Goal: Information Seeking & Learning: Learn about a topic

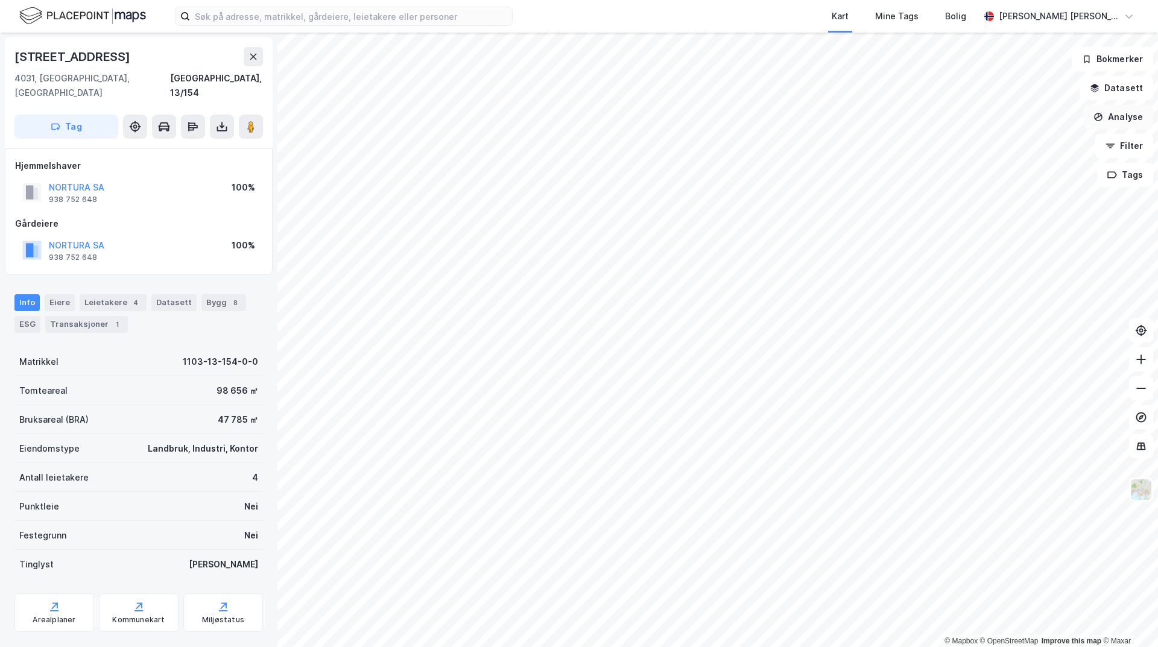
click at [1116, 116] on button "Analyse" at bounding box center [1118, 117] width 70 height 24
click at [1011, 119] on div "Mål avstand" at bounding box center [1013, 118] width 105 height 10
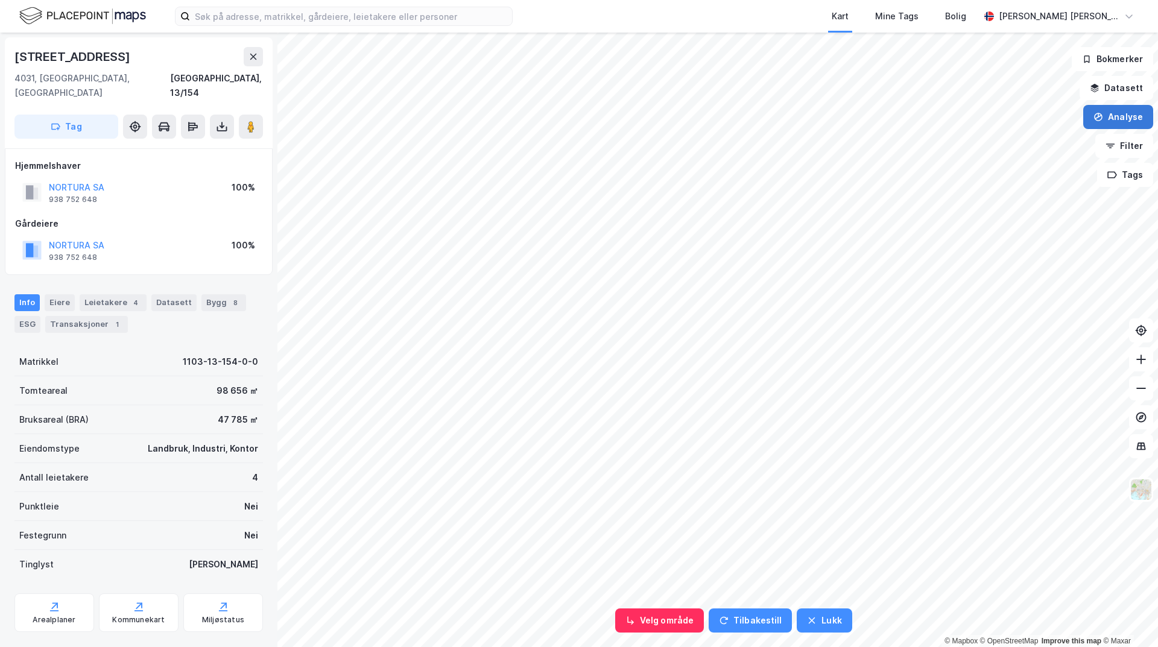
drag, startPoint x: 1094, startPoint y: 116, endPoint x: 1119, endPoint y: 119, distance: 25.6
click at [1095, 115] on button "Analyse" at bounding box center [1118, 117] width 70 height 24
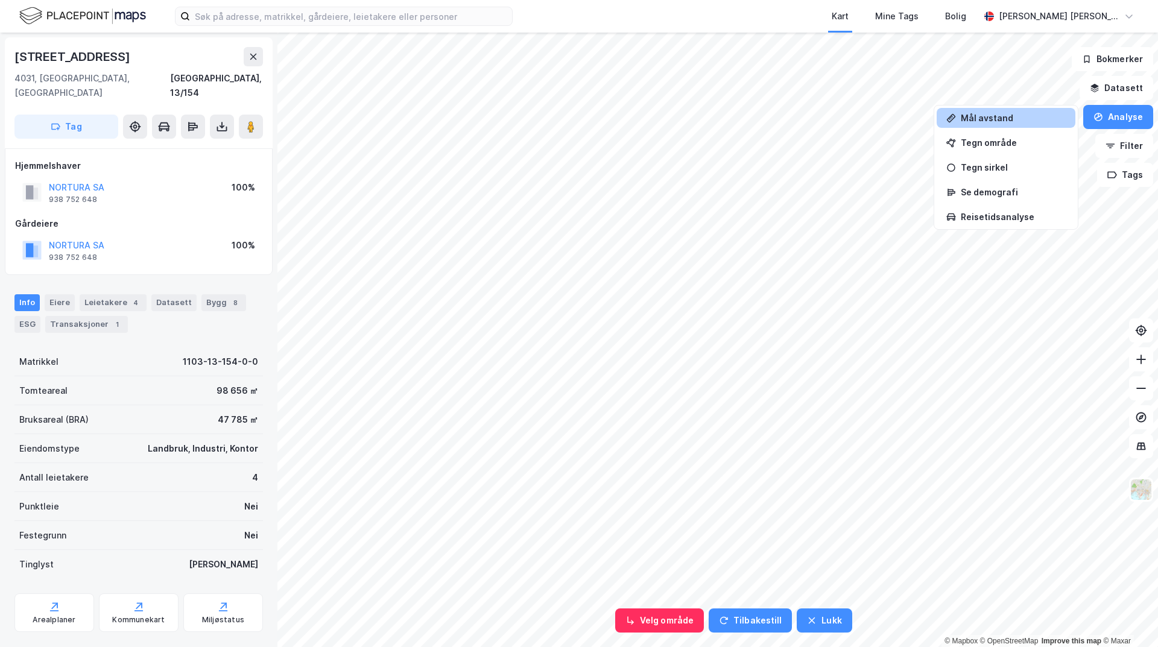
click at [1001, 124] on div "Mål avstand" at bounding box center [1006, 118] width 139 height 20
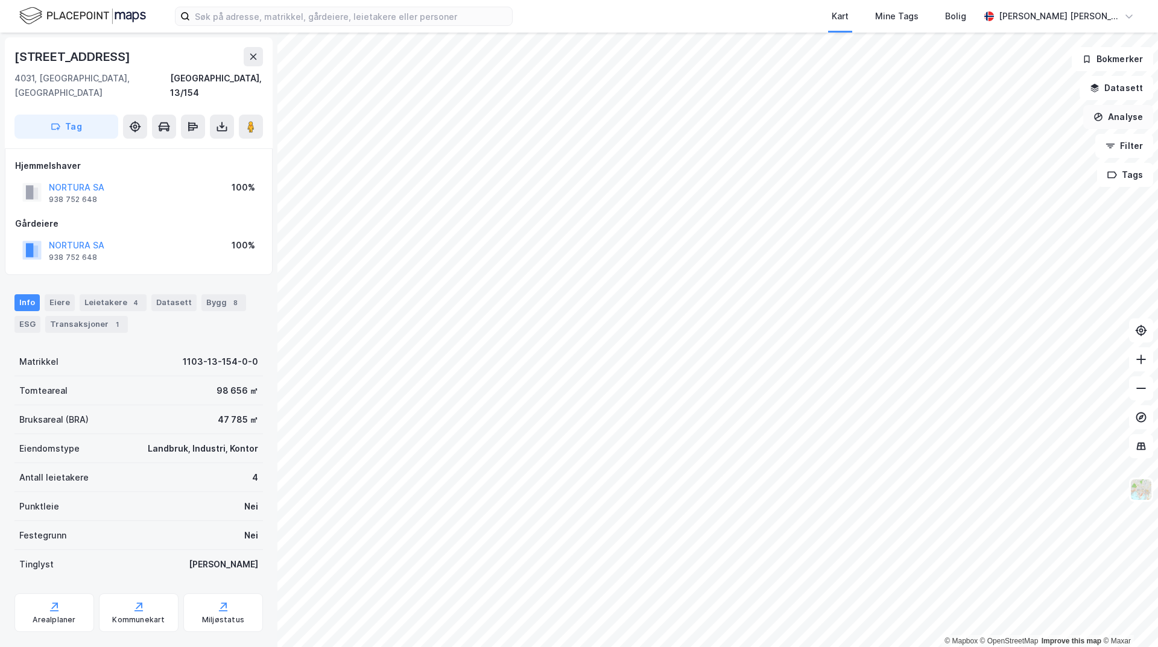
click at [1112, 110] on button "Analyse" at bounding box center [1118, 117] width 70 height 24
click at [1014, 123] on div "Mål avstand" at bounding box center [1006, 118] width 139 height 20
click at [1111, 115] on button "Analyse" at bounding box center [1118, 117] width 70 height 24
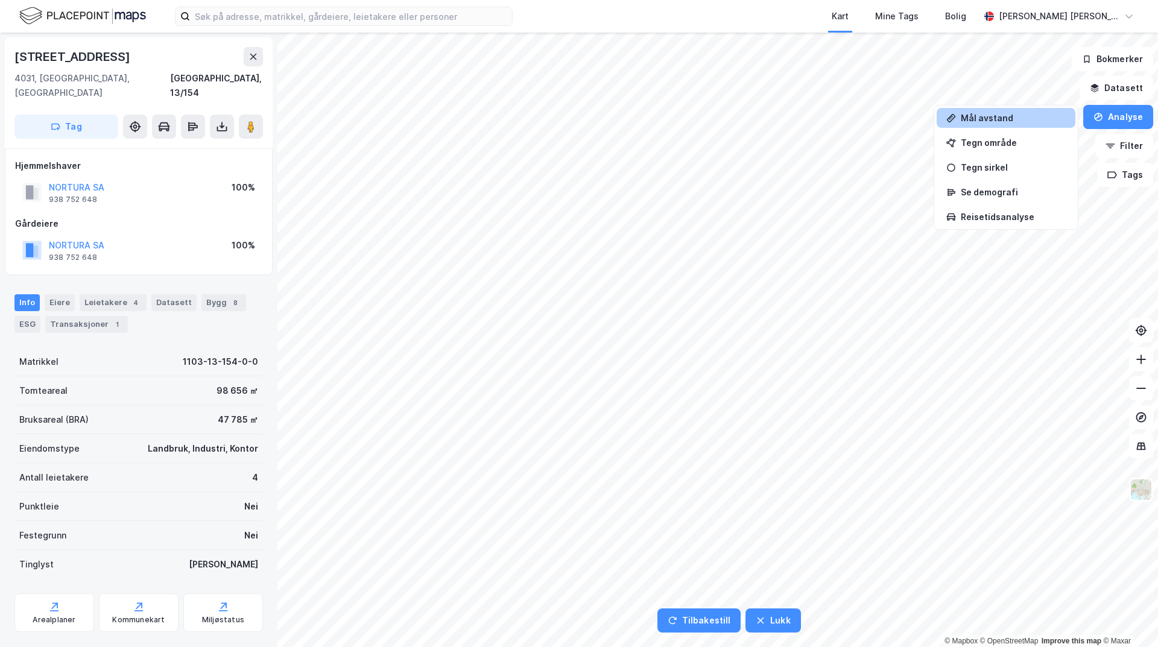
click at [990, 124] on div "Mål avstand" at bounding box center [1006, 118] width 139 height 20
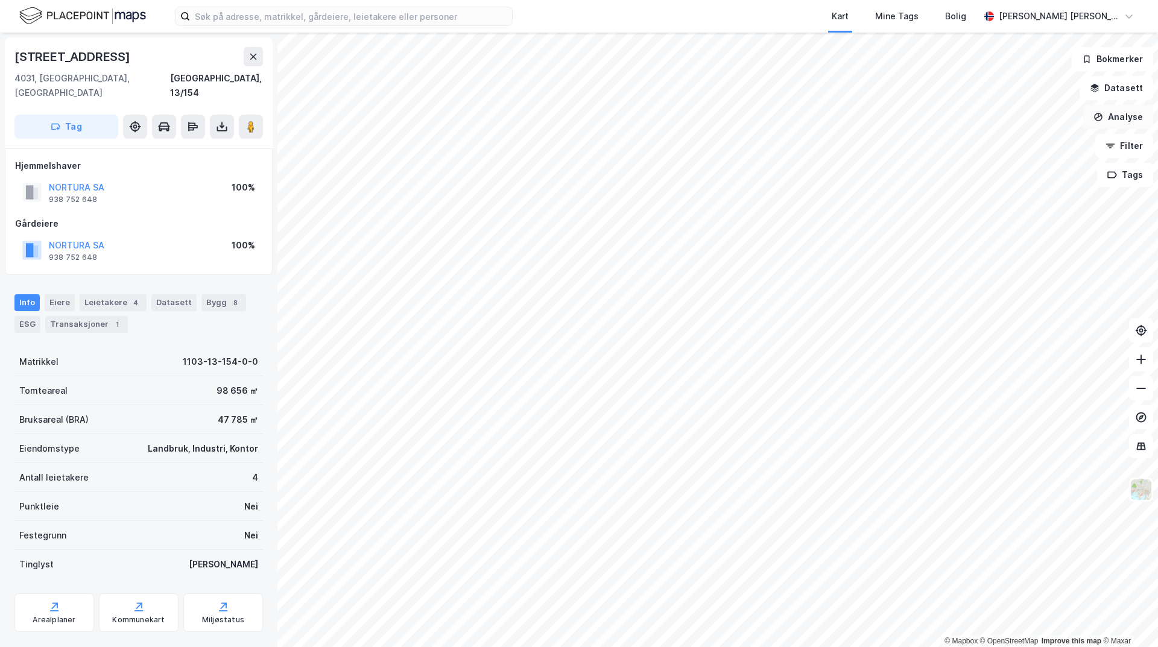
click at [1119, 116] on button "Analyse" at bounding box center [1118, 117] width 70 height 24
click at [1007, 125] on div "Mål avstand" at bounding box center [1006, 118] width 139 height 20
click at [1113, 120] on button "Analyse" at bounding box center [1118, 117] width 70 height 24
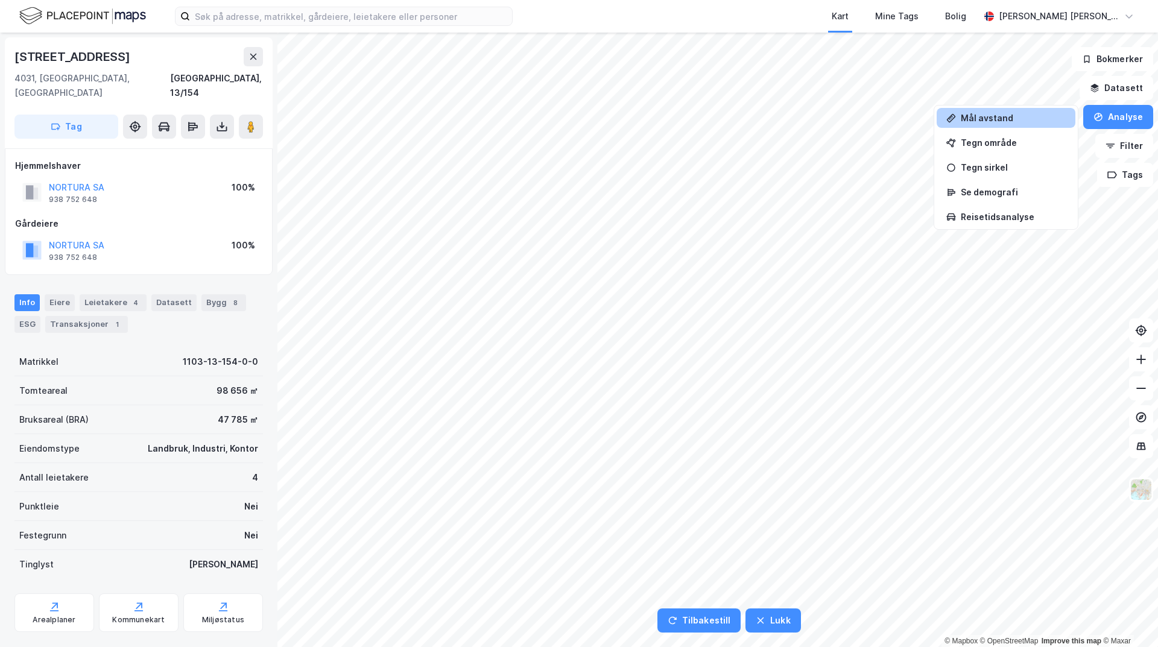
click at [1007, 118] on div "Mål avstand" at bounding box center [1013, 118] width 105 height 10
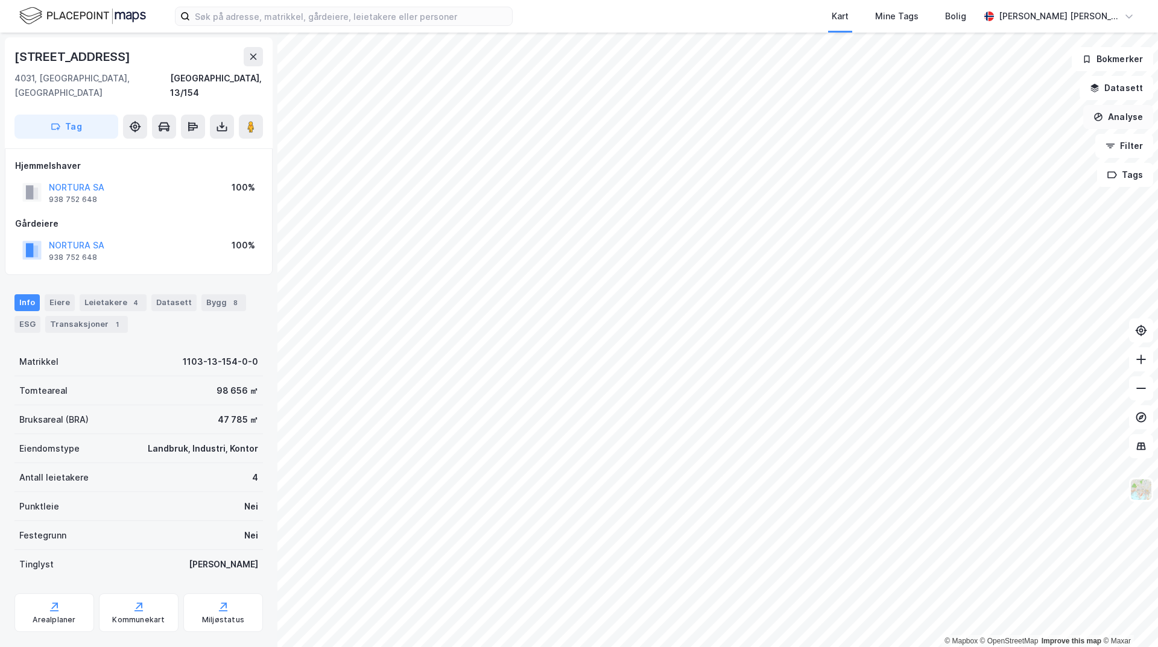
click at [1129, 115] on button "Analyse" at bounding box center [1118, 117] width 70 height 24
click at [1021, 122] on div "Mål avstand" at bounding box center [1013, 118] width 105 height 10
click at [1134, 119] on button "Analyse" at bounding box center [1118, 117] width 70 height 24
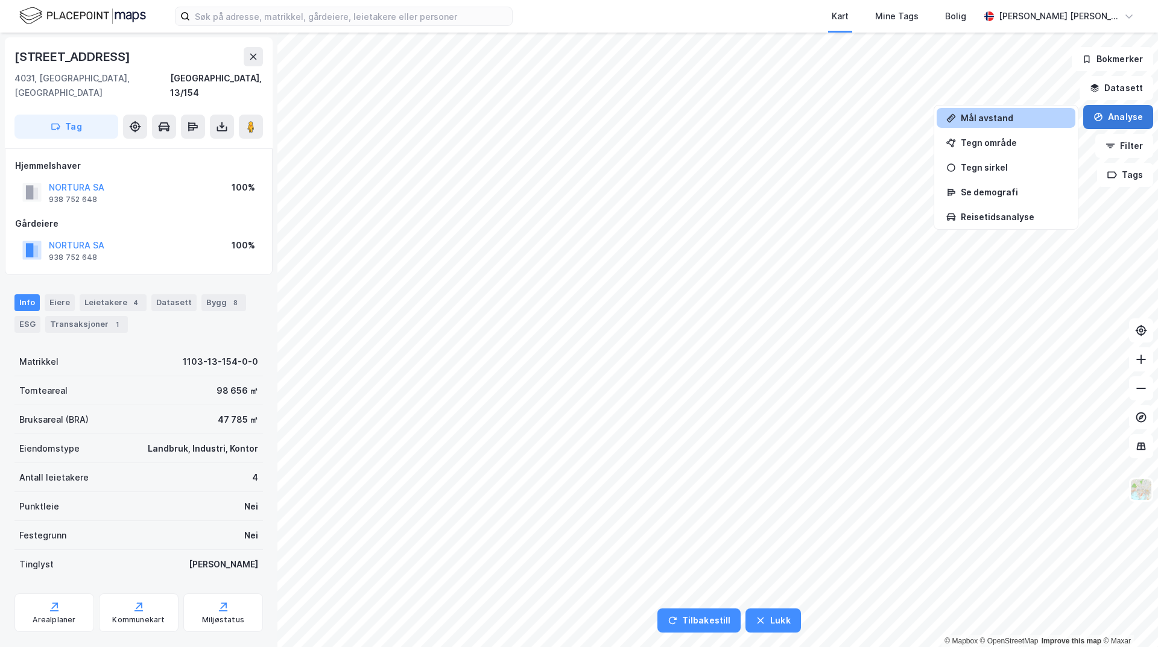
click at [1126, 118] on button "Analyse" at bounding box center [1118, 117] width 70 height 24
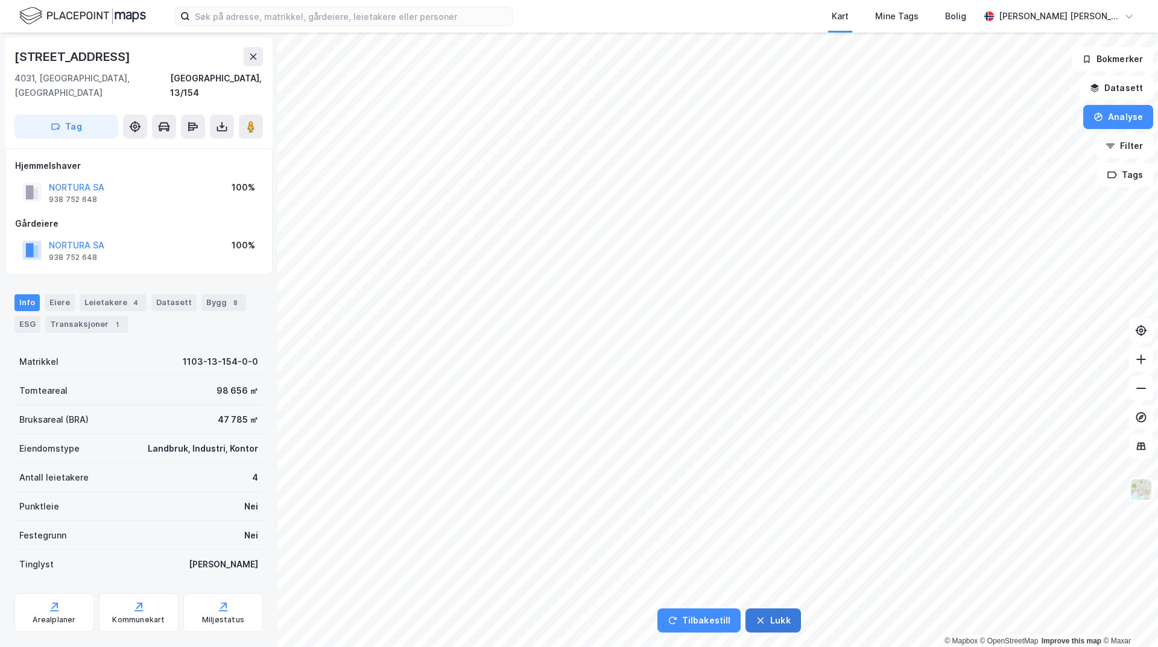
click at [788, 616] on button "Lukk" at bounding box center [772, 620] width 55 height 24
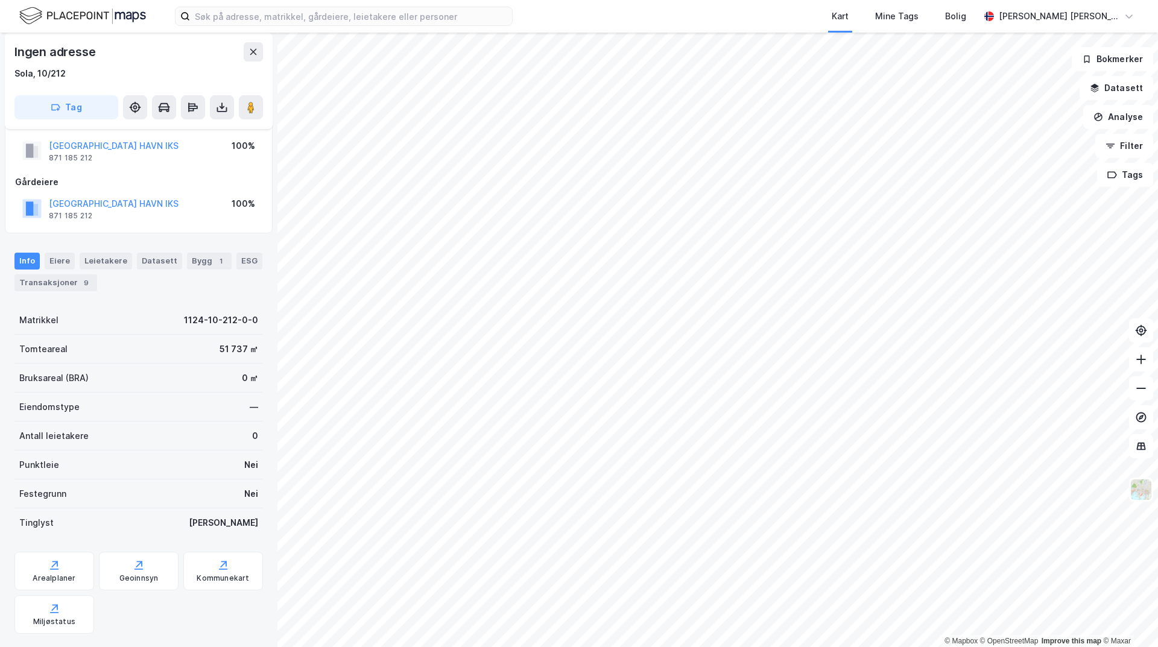
scroll to position [53, 0]
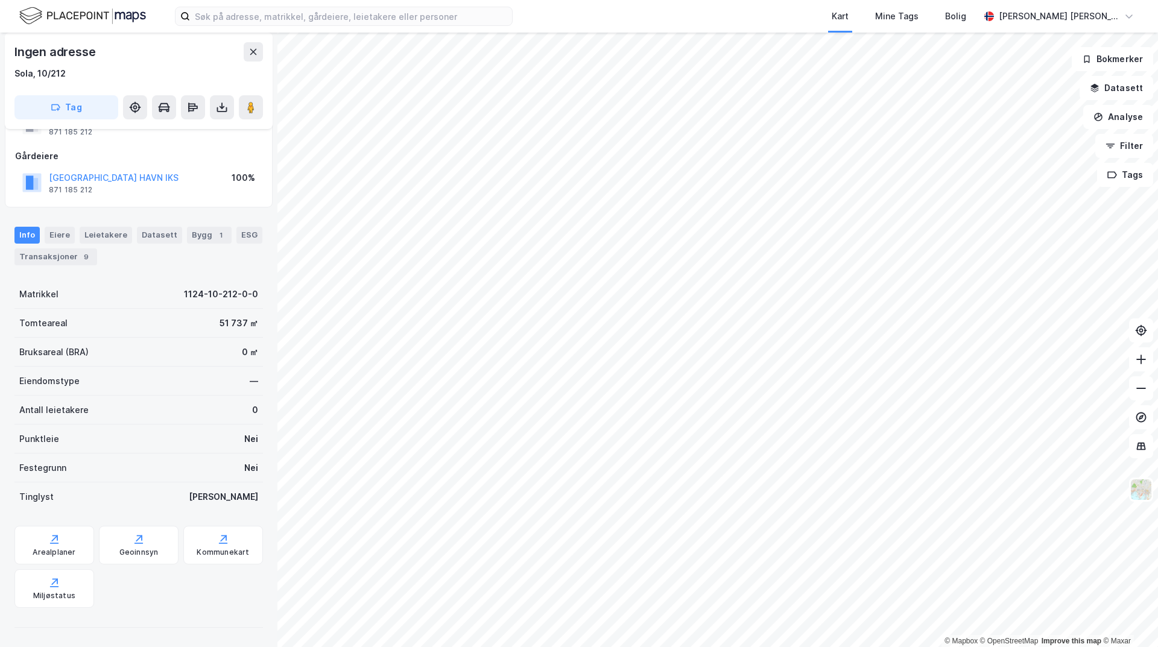
scroll to position [53, 0]
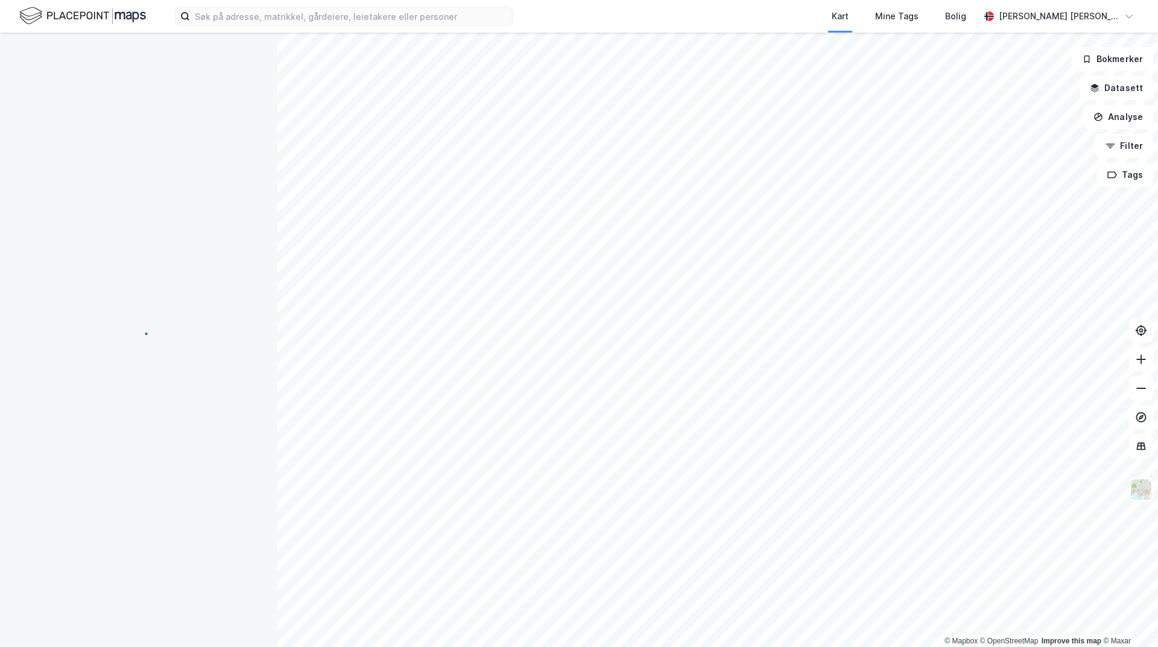
scroll to position [53, 0]
